Goal: Information Seeking & Learning: Learn about a topic

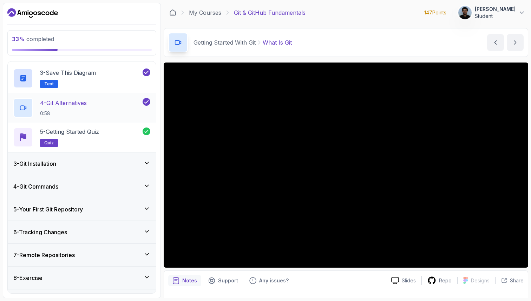
scroll to position [120, 0]
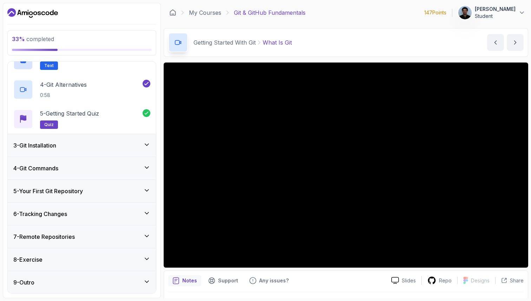
click at [72, 147] on div "3 - Git Installation" at bounding box center [81, 145] width 137 height 8
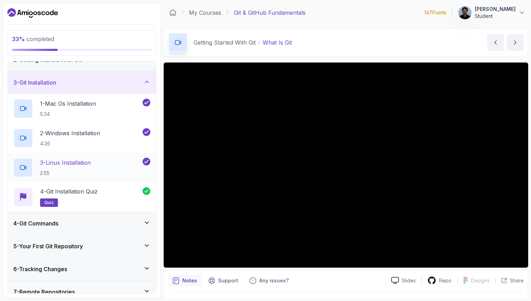
scroll to position [48, 0]
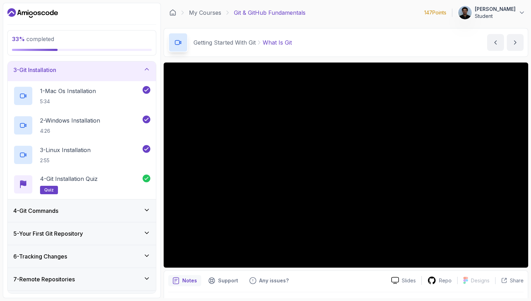
click at [78, 208] on div "4 - Git Commands" at bounding box center [81, 210] width 137 height 8
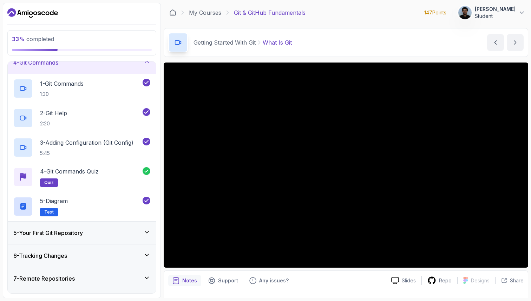
scroll to position [100, 0]
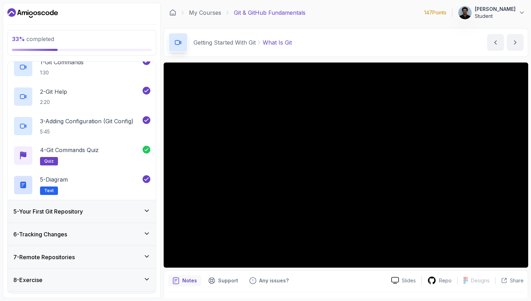
click at [68, 212] on h3 "5 - Your First Git Repository" at bounding box center [47, 211] width 69 height 8
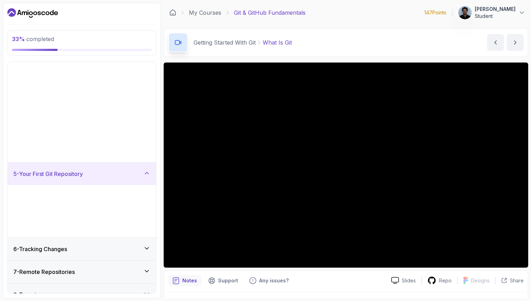
scroll to position [0, 0]
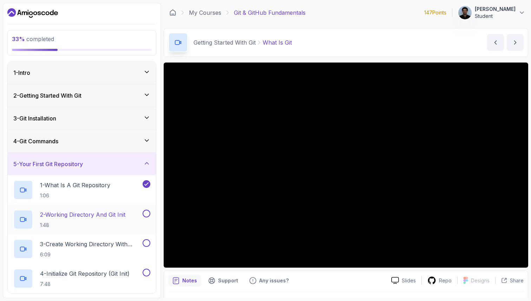
click at [88, 216] on p "2 - Working Directory And Git Init" at bounding box center [82, 214] width 85 height 8
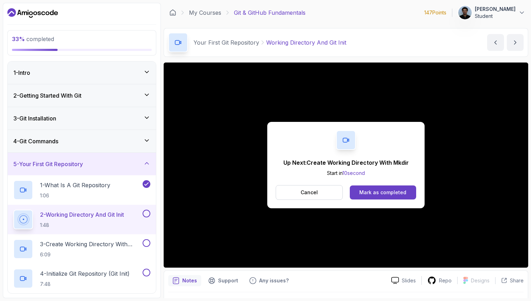
click at [206, 257] on div "Up Next: Create Working Directory With Mkdir Start in 10 second Cancel Mark as …" at bounding box center [346, 164] width 364 height 205
click at [307, 192] on p "Cancel" at bounding box center [308, 192] width 17 height 7
click at [380, 194] on div "Mark as completed" at bounding box center [382, 192] width 47 height 7
